Goal: Task Accomplishment & Management: Complete application form

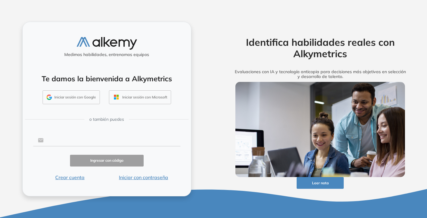
click at [74, 140] on input "text" at bounding box center [111, 140] width 137 height 11
type input "**********"
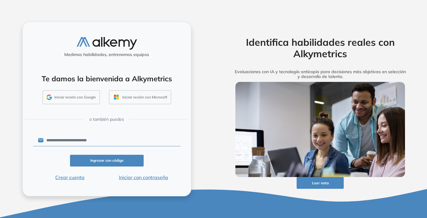
click at [93, 161] on button "Ingresar con código" at bounding box center [107, 161] width 74 height 12
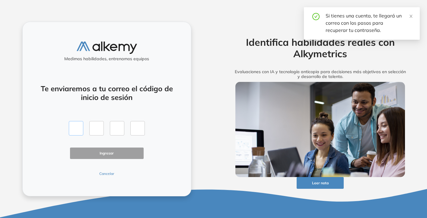
click at [79, 126] on input "text" at bounding box center [76, 128] width 14 height 14
type input "*"
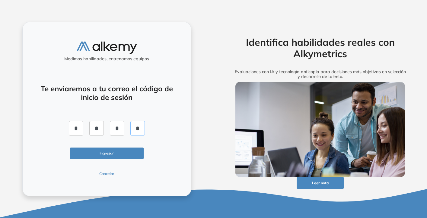
type input "*"
click at [86, 155] on button "Ingresar" at bounding box center [107, 154] width 74 height 12
